Goal: Task Accomplishment & Management: Use online tool/utility

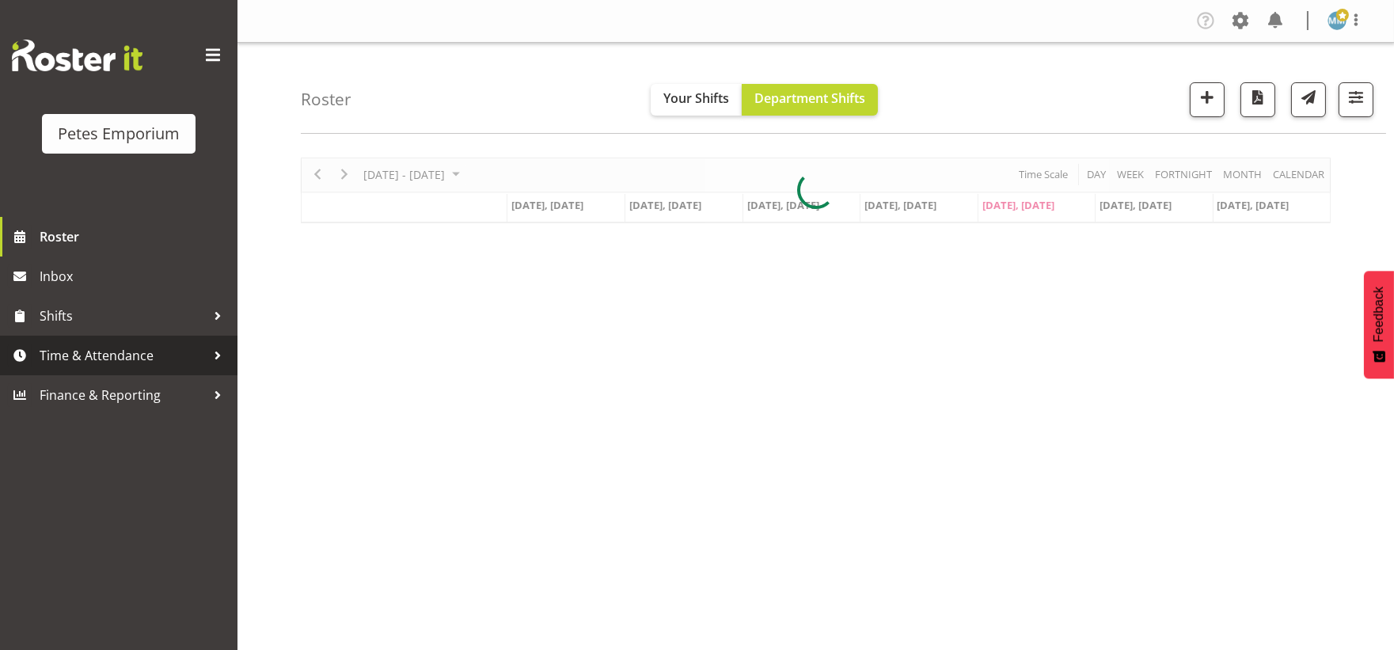
click at [116, 347] on span "Time & Attendance" at bounding box center [123, 355] width 166 height 24
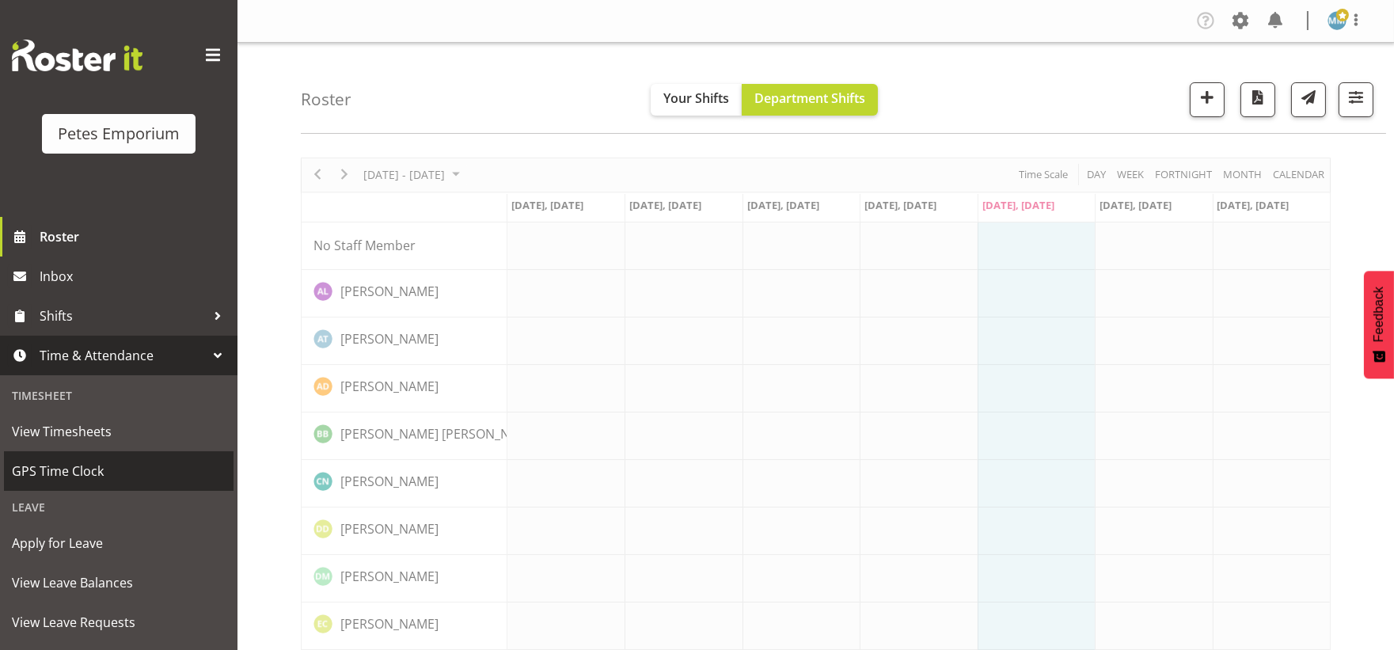
click at [97, 464] on span "GPS Time Clock" at bounding box center [119, 471] width 214 height 24
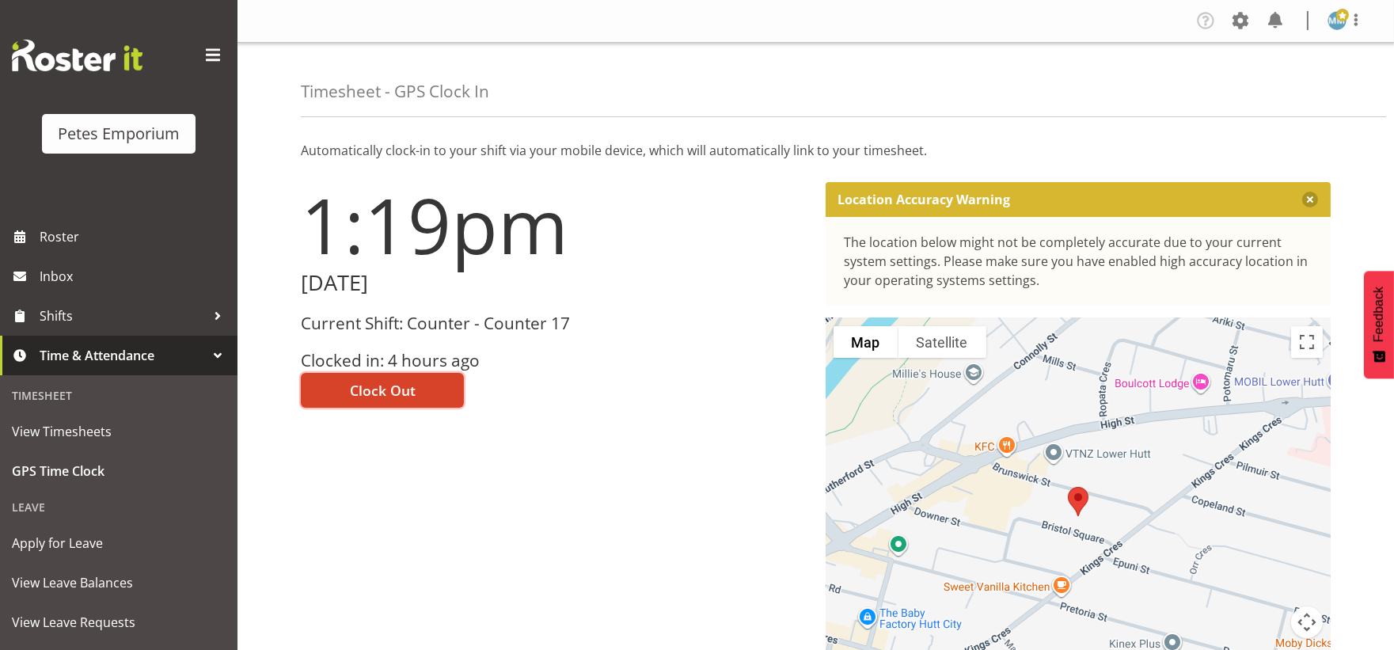
click at [374, 376] on button "Clock Out" at bounding box center [382, 390] width 163 height 35
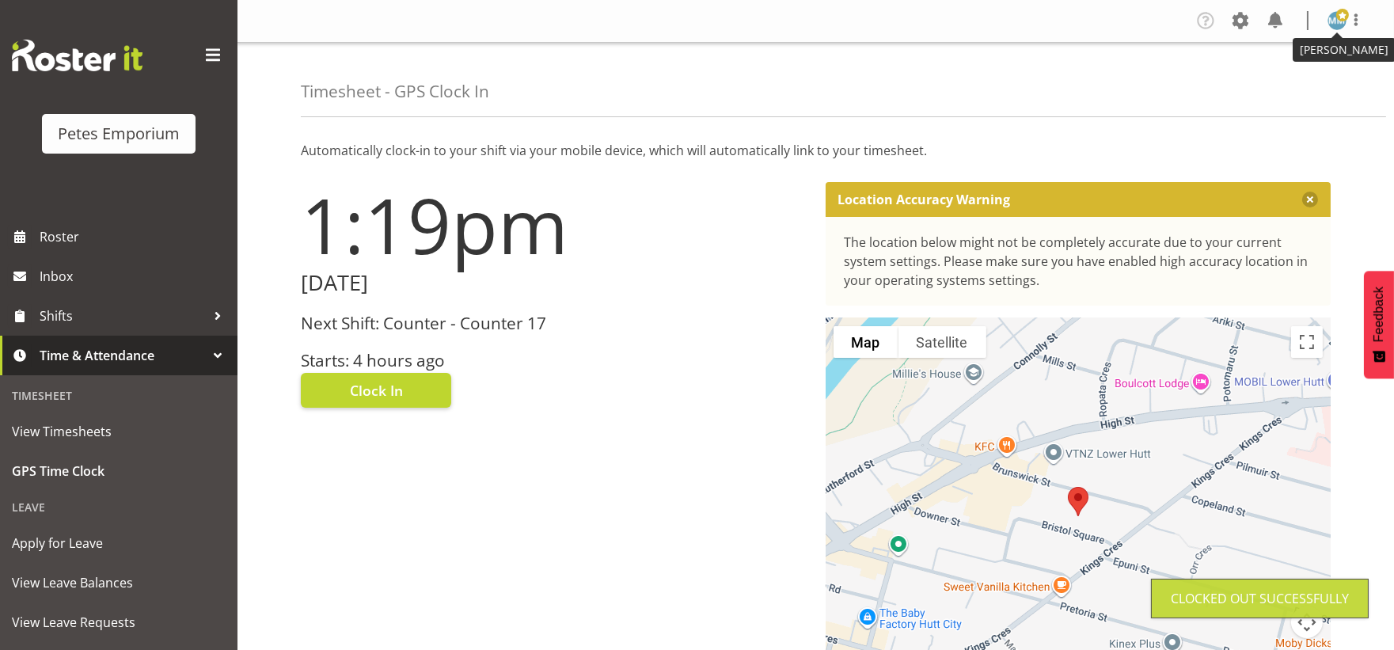
click at [1338, 10] on span at bounding box center [1342, 15] width 13 height 13
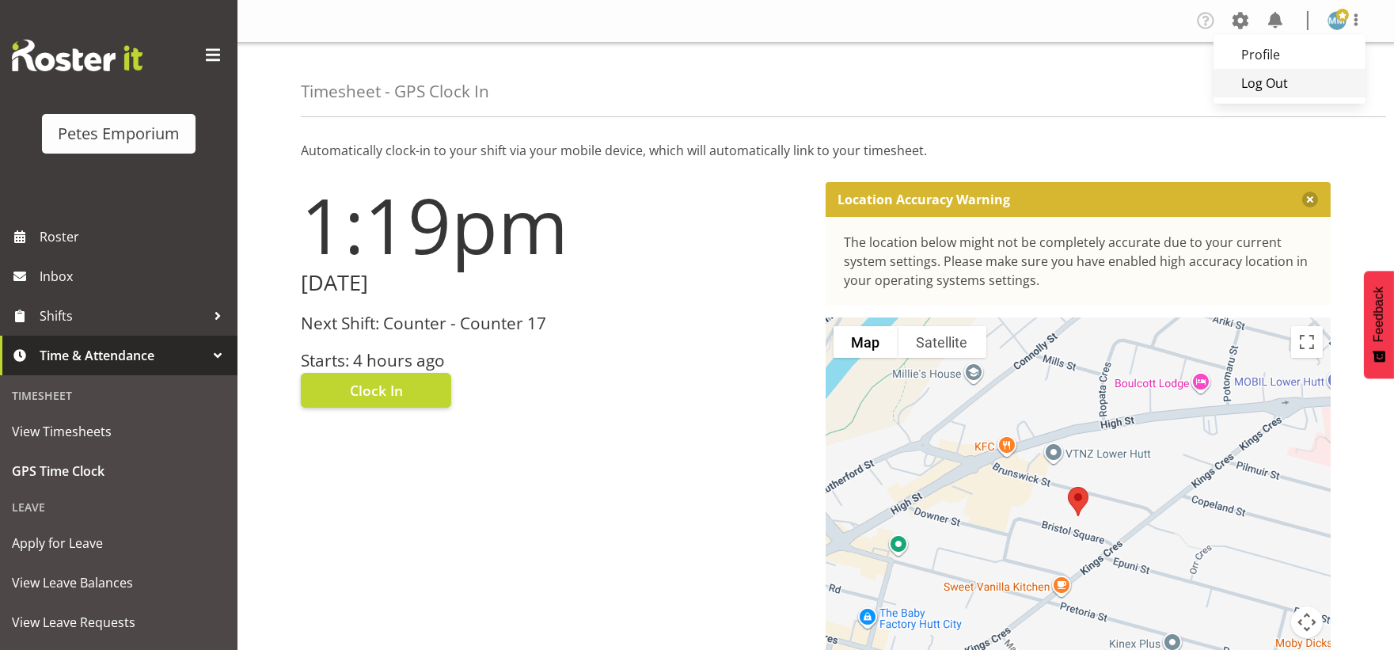
click at [1253, 77] on link "Log Out" at bounding box center [1289, 83] width 152 height 28
